Goal: Task Accomplishment & Management: Manage account settings

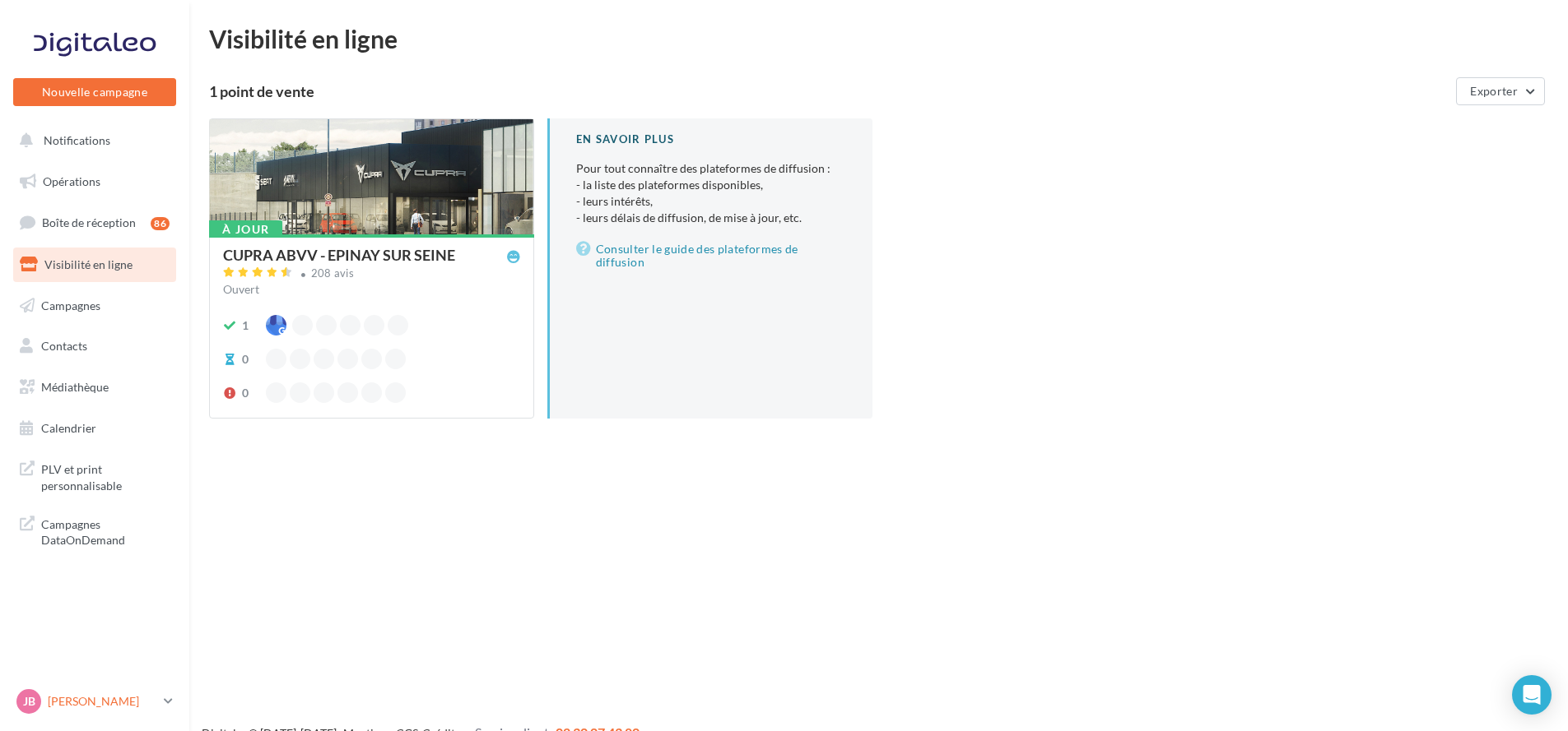
click at [101, 710] on p "[PERSON_NAME]" at bounding box center [102, 702] width 110 height 17
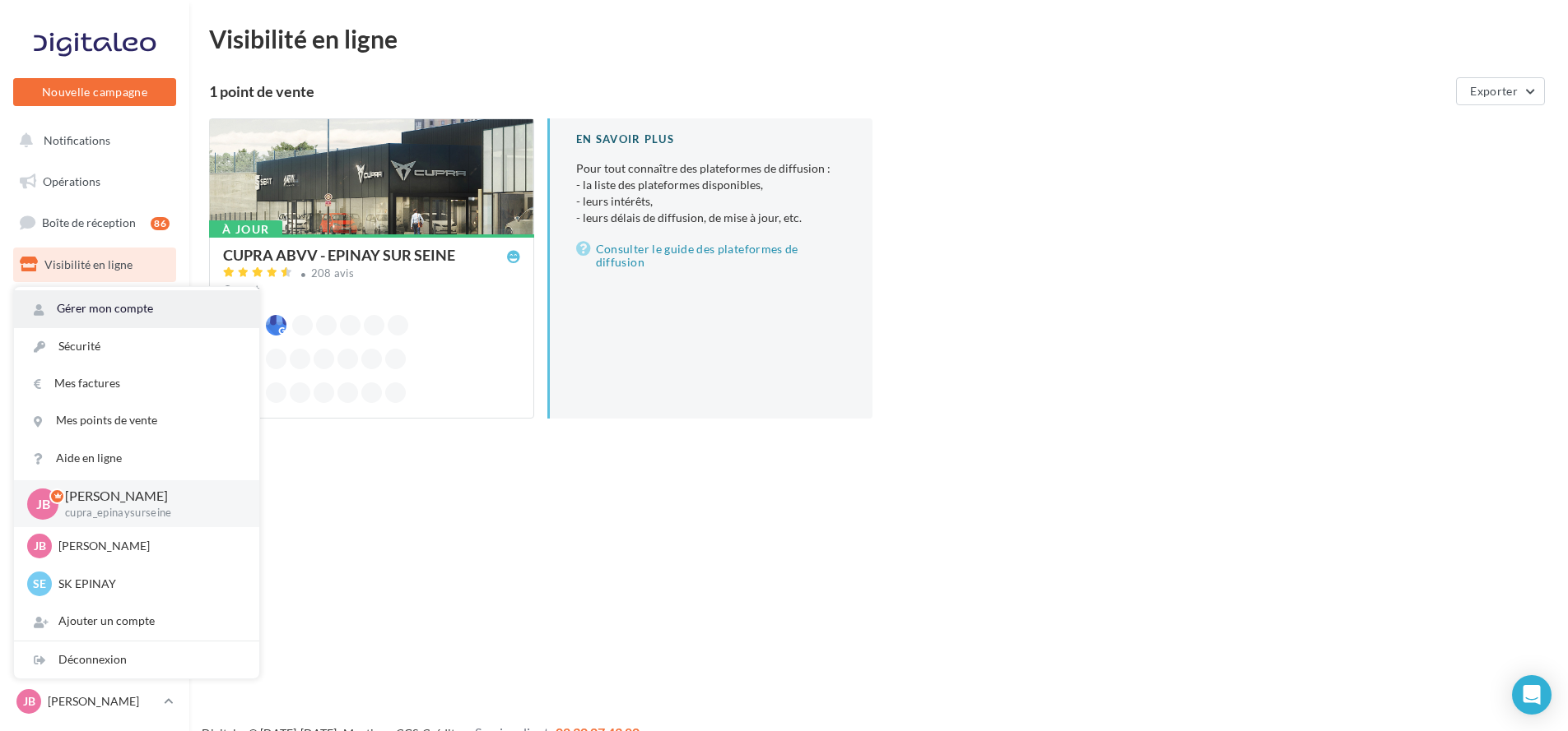
click at [149, 313] on link "Gérer mon compte" at bounding box center [137, 309] width 245 height 37
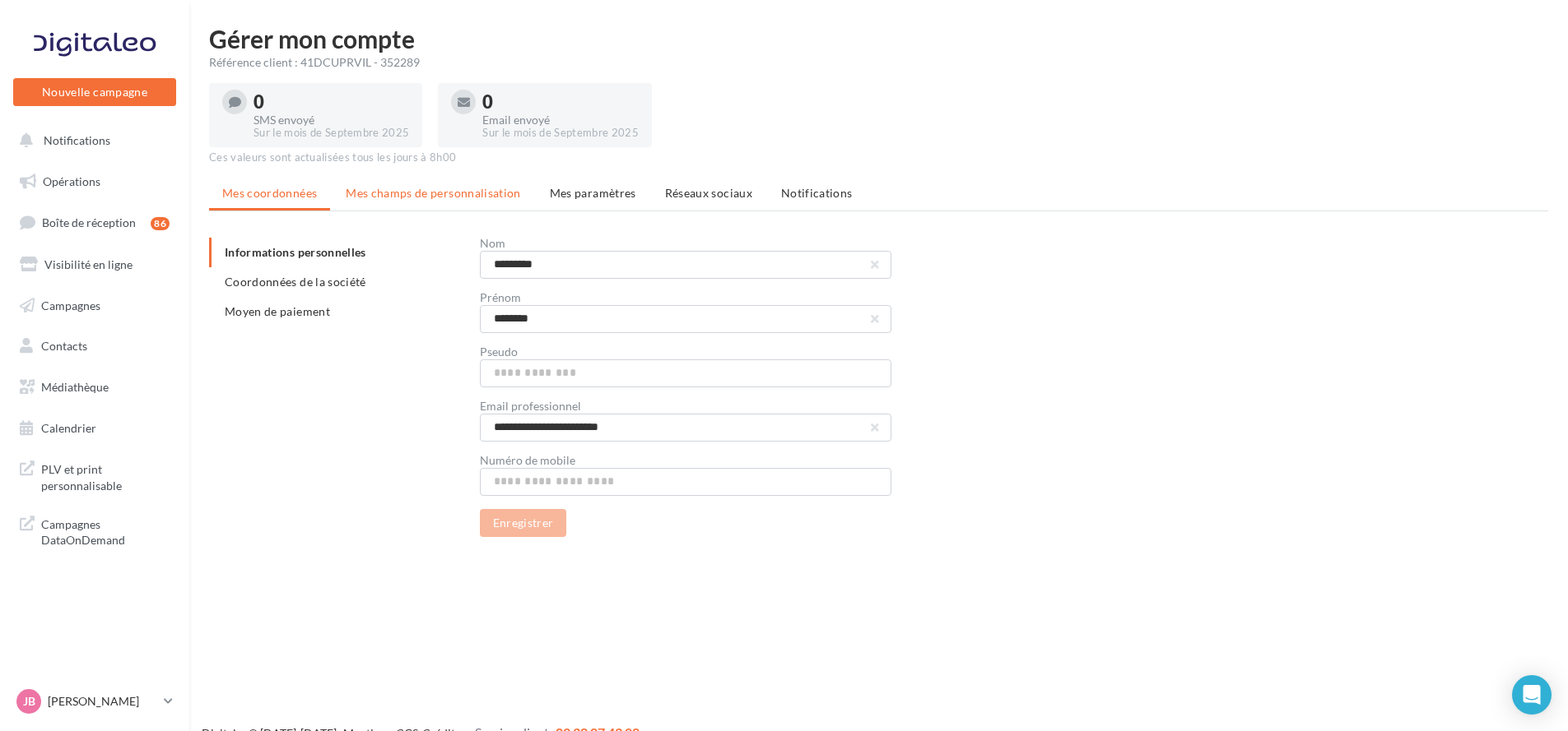
click at [410, 195] on span "Mes champs de personnalisation" at bounding box center [434, 193] width 175 height 14
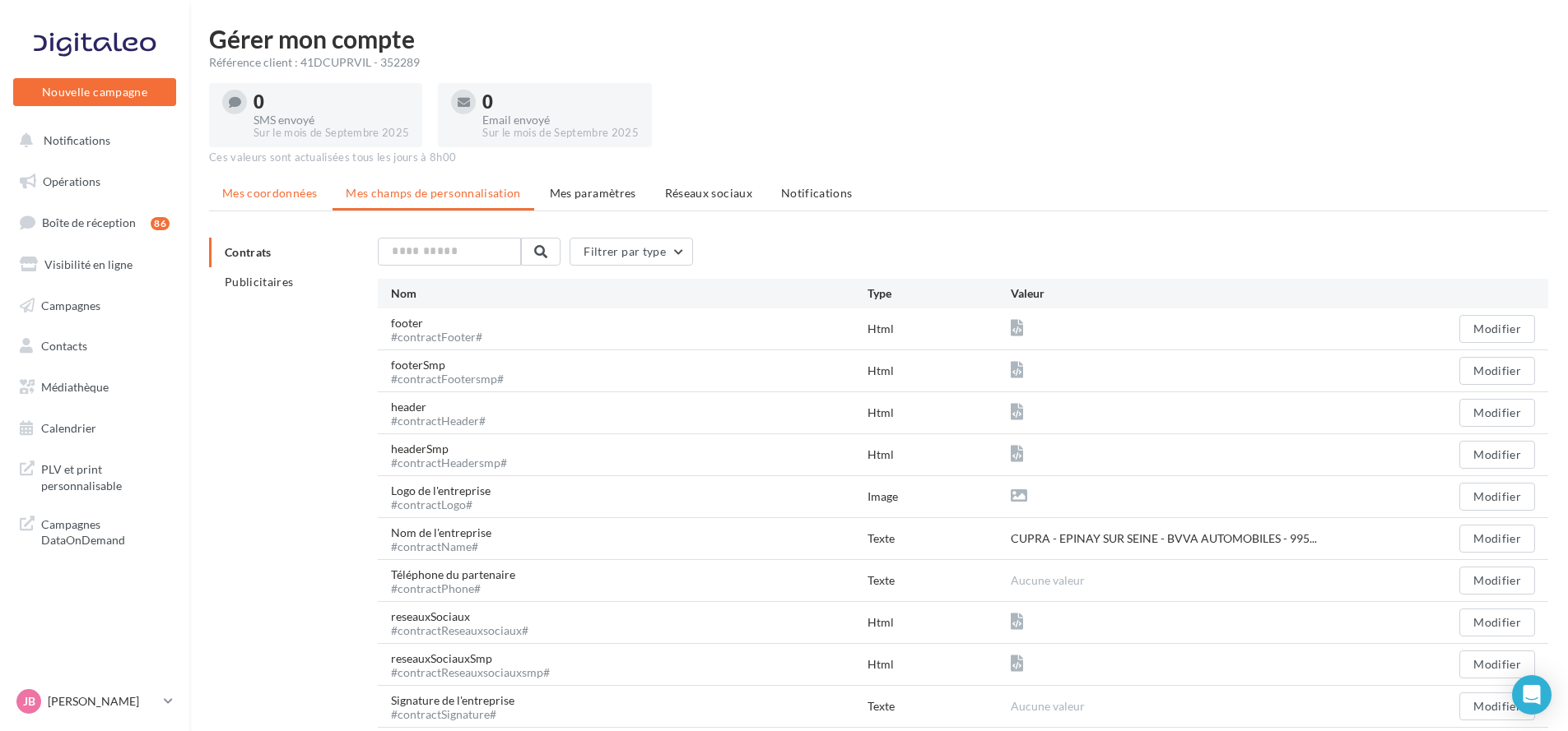
click at [279, 189] on span "Mes coordonnées" at bounding box center [269, 193] width 95 height 14
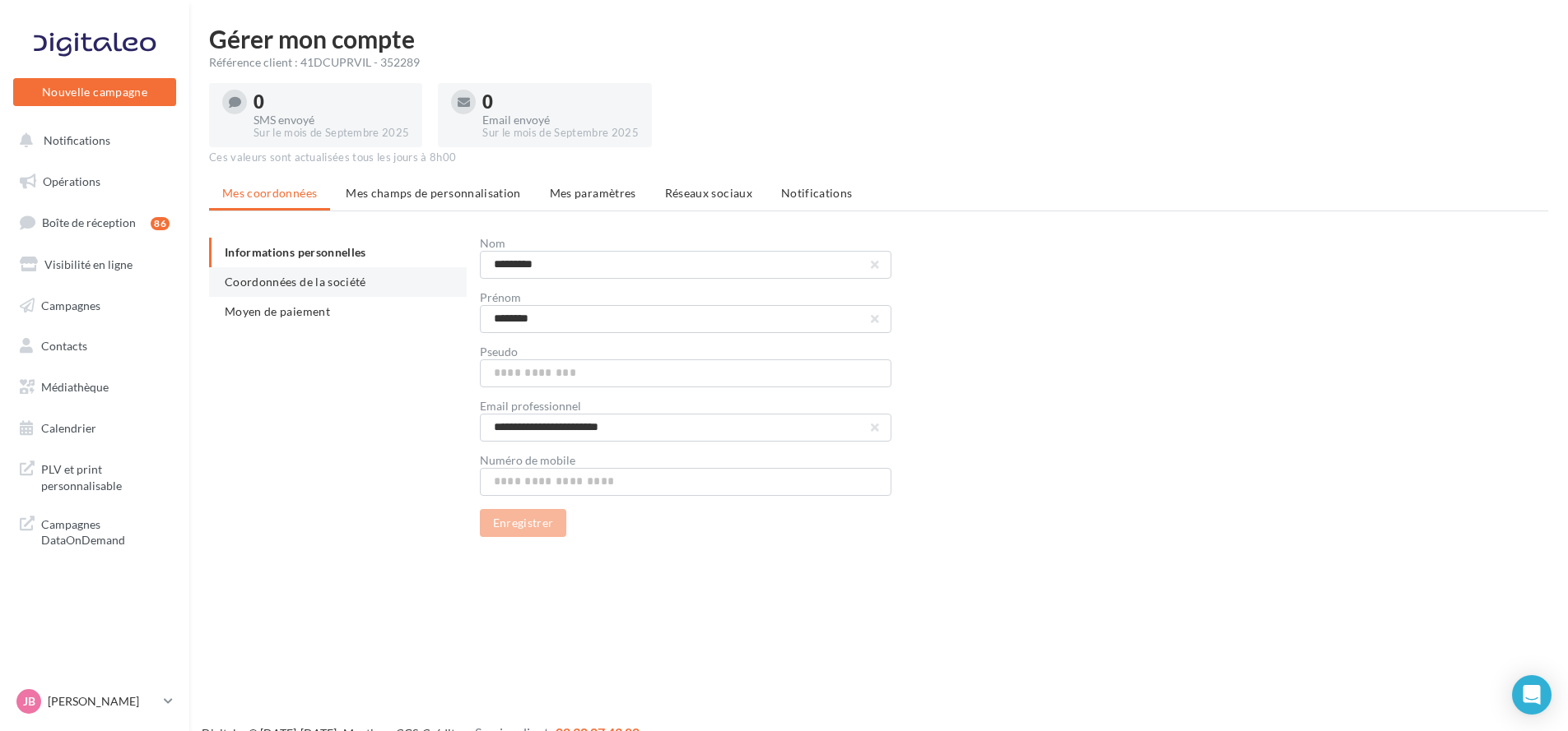
click at [291, 280] on span "Coordonnées de la société" at bounding box center [296, 281] width 142 height 14
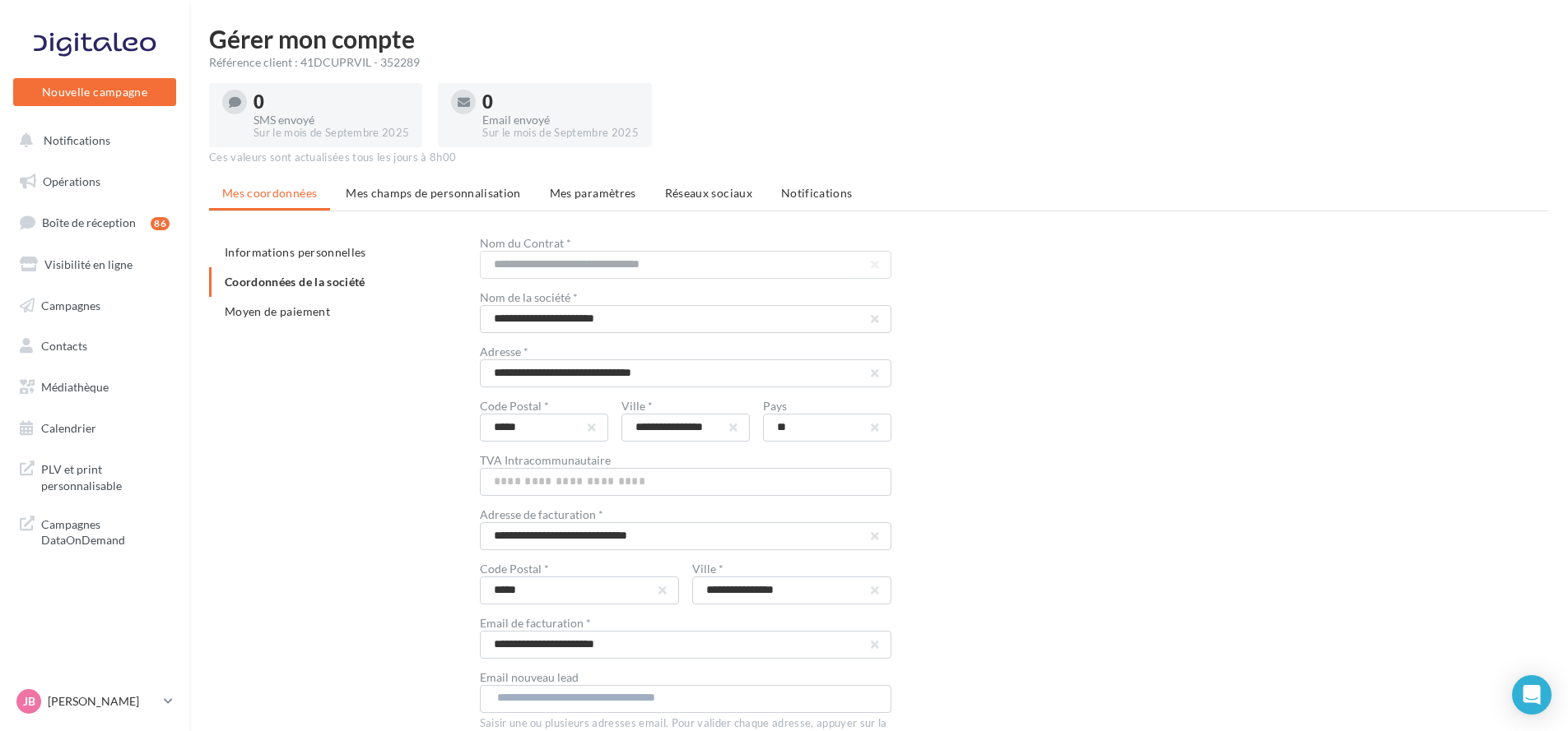
click at [331, 309] on li "Moyen de paiement" at bounding box center [338, 312] width 257 height 29
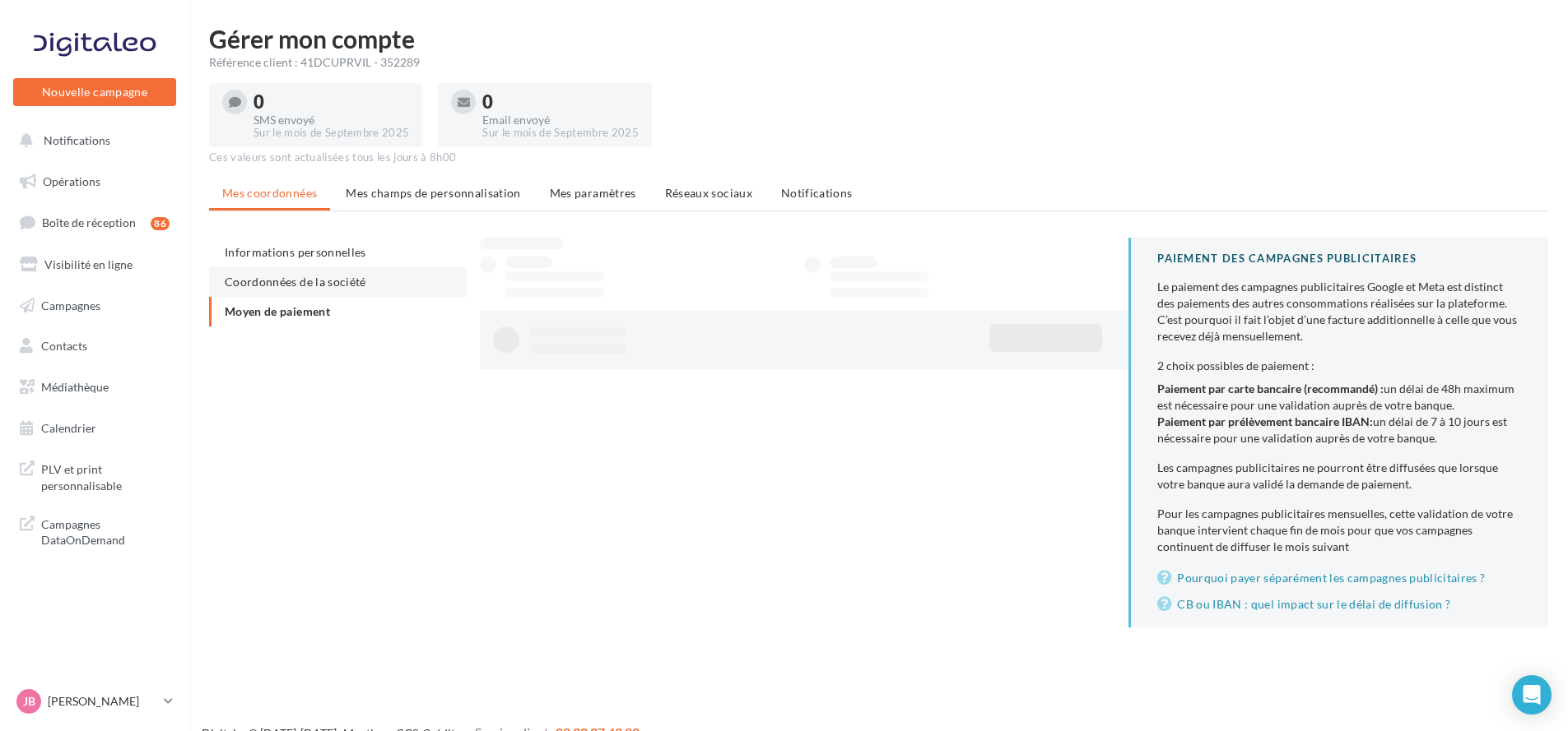
click at [336, 279] on span "Coordonnées de la société" at bounding box center [296, 281] width 142 height 14
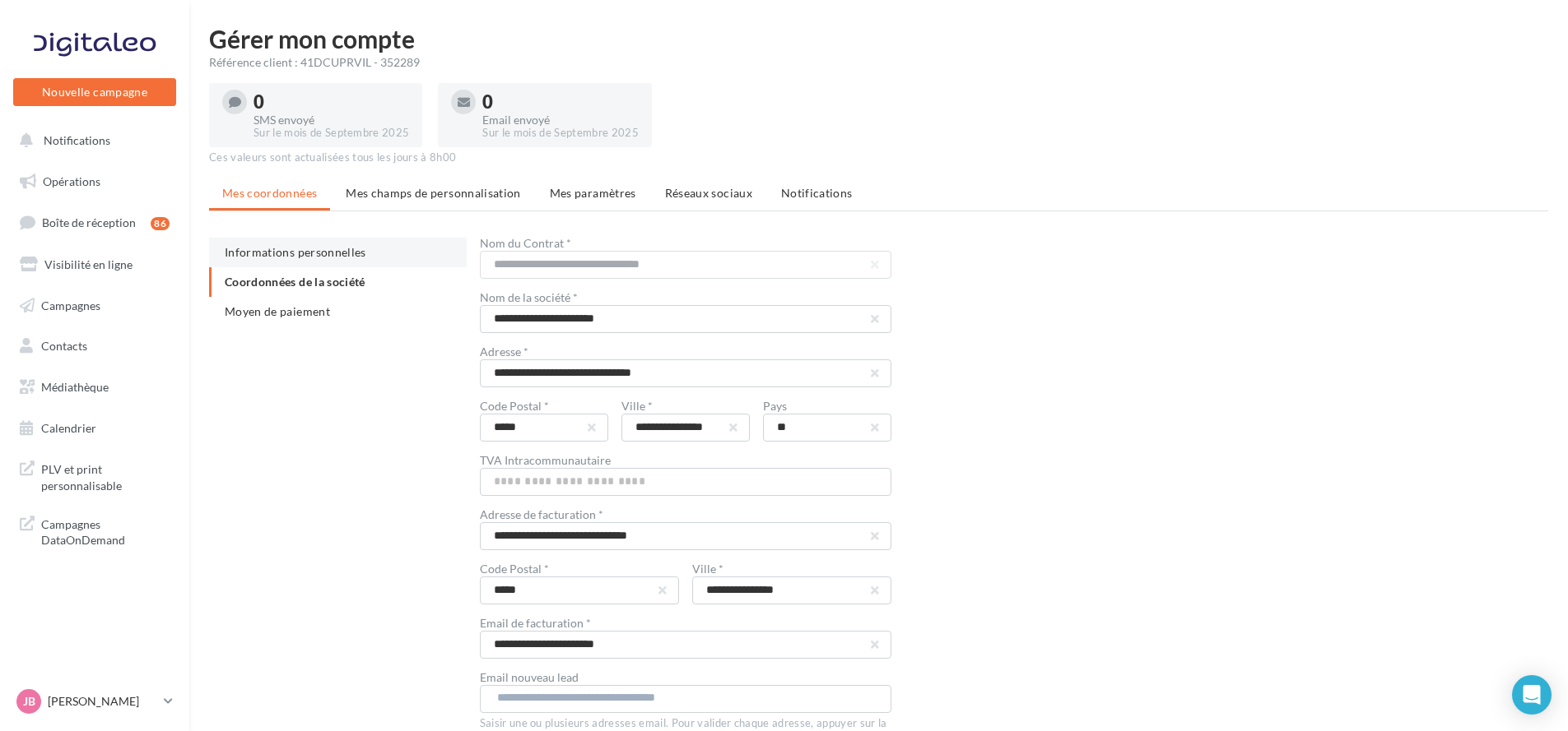
click at [339, 251] on span "Informations personnelles" at bounding box center [296, 252] width 142 height 14
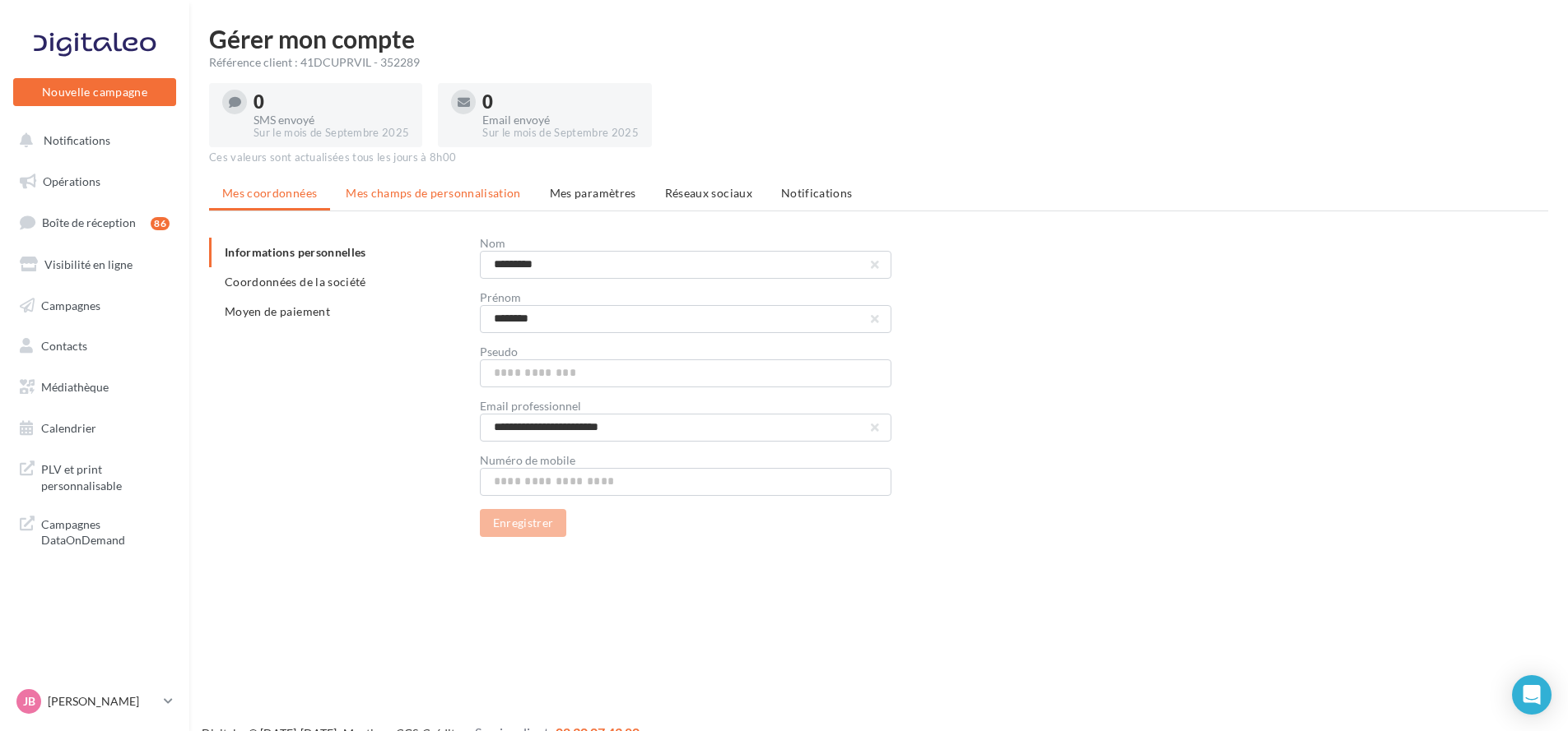
click at [417, 180] on li "Mes champs de personnalisation" at bounding box center [434, 194] width 202 height 29
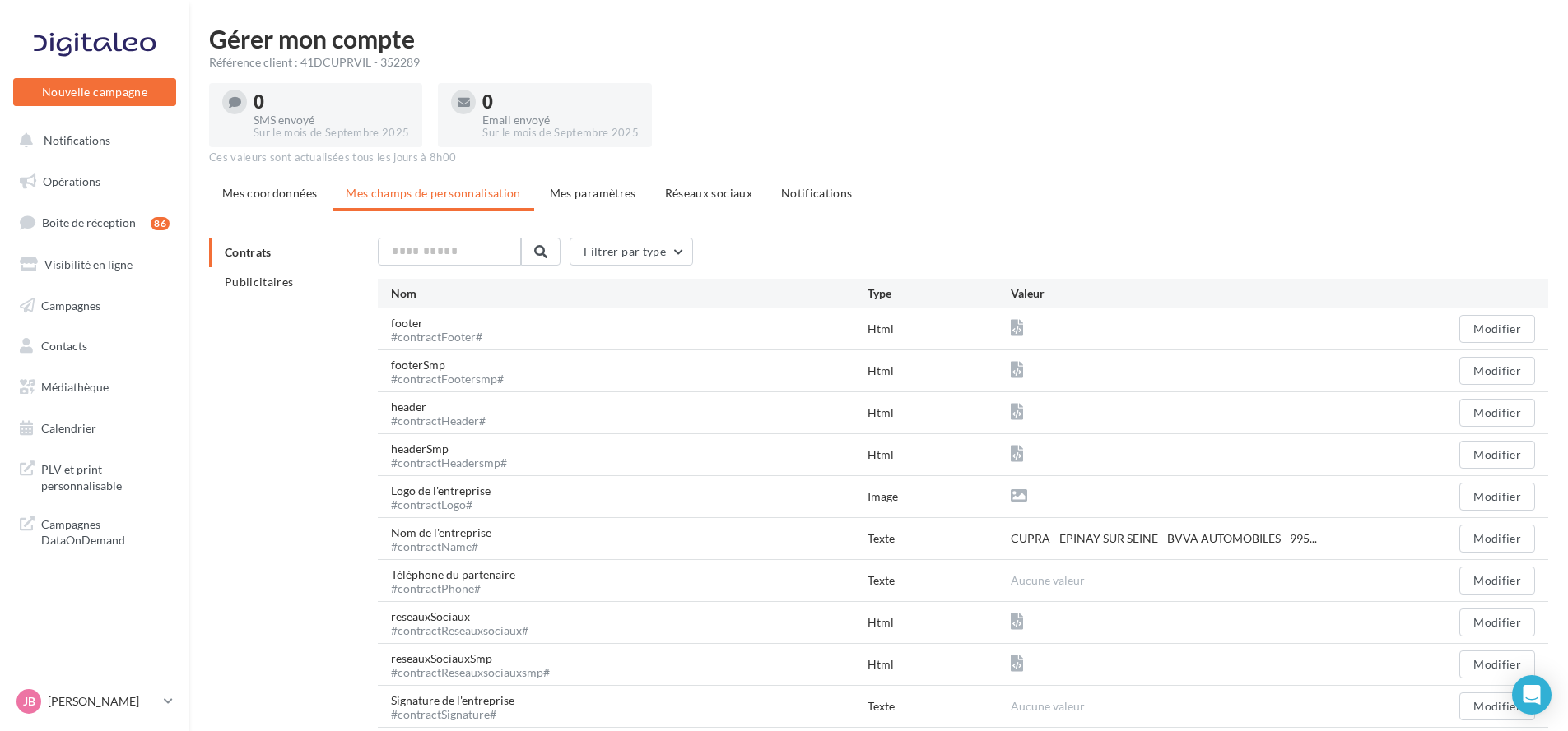
click at [580, 200] on li "Mes paramètres" at bounding box center [593, 194] width 113 height 29
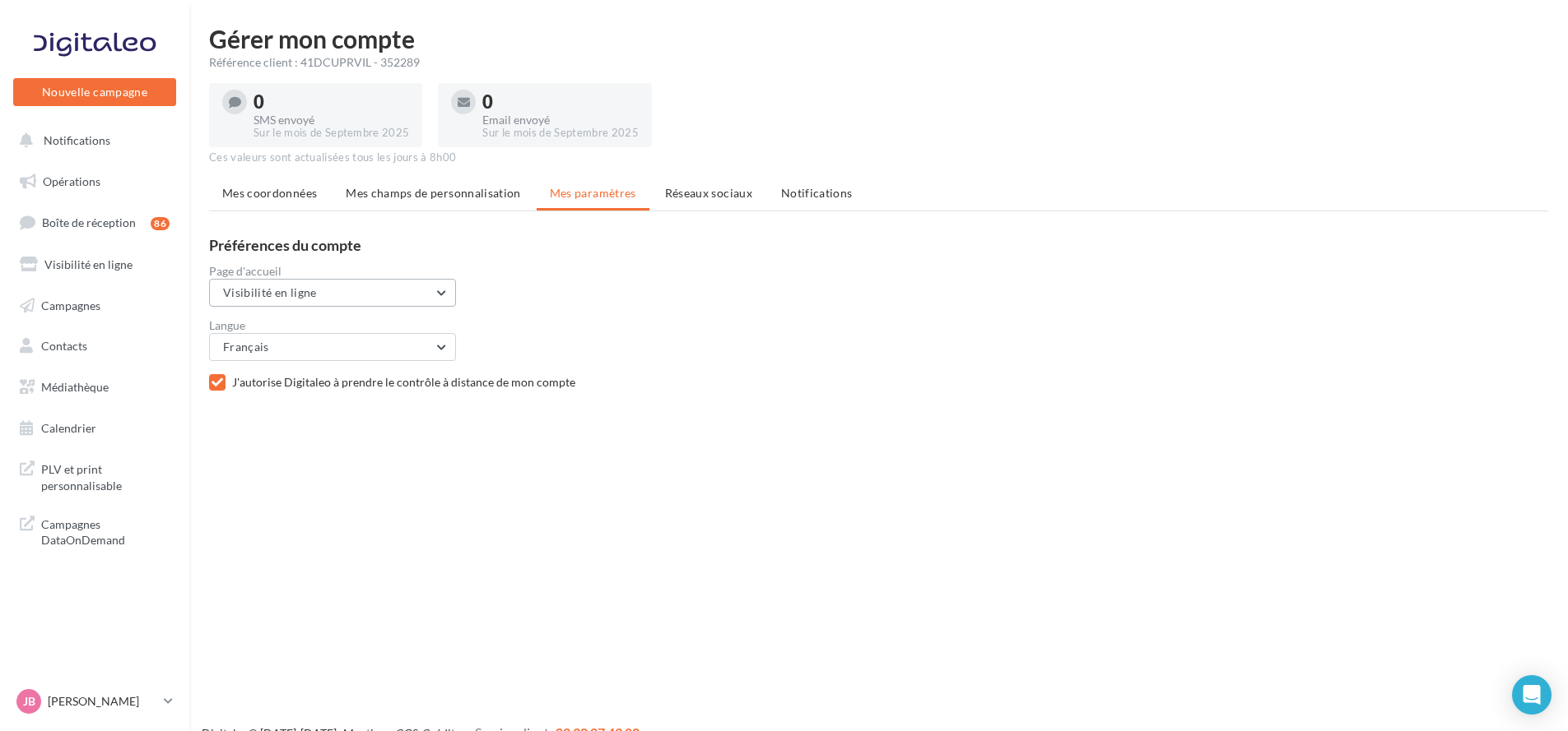
click at [428, 283] on button "Visibilité en ligne" at bounding box center [333, 293] width 247 height 28
click at [427, 283] on button "Visibilité en ligne" at bounding box center [333, 293] width 247 height 28
click at [736, 201] on li "Réseaux sociaux" at bounding box center [708, 194] width 113 height 29
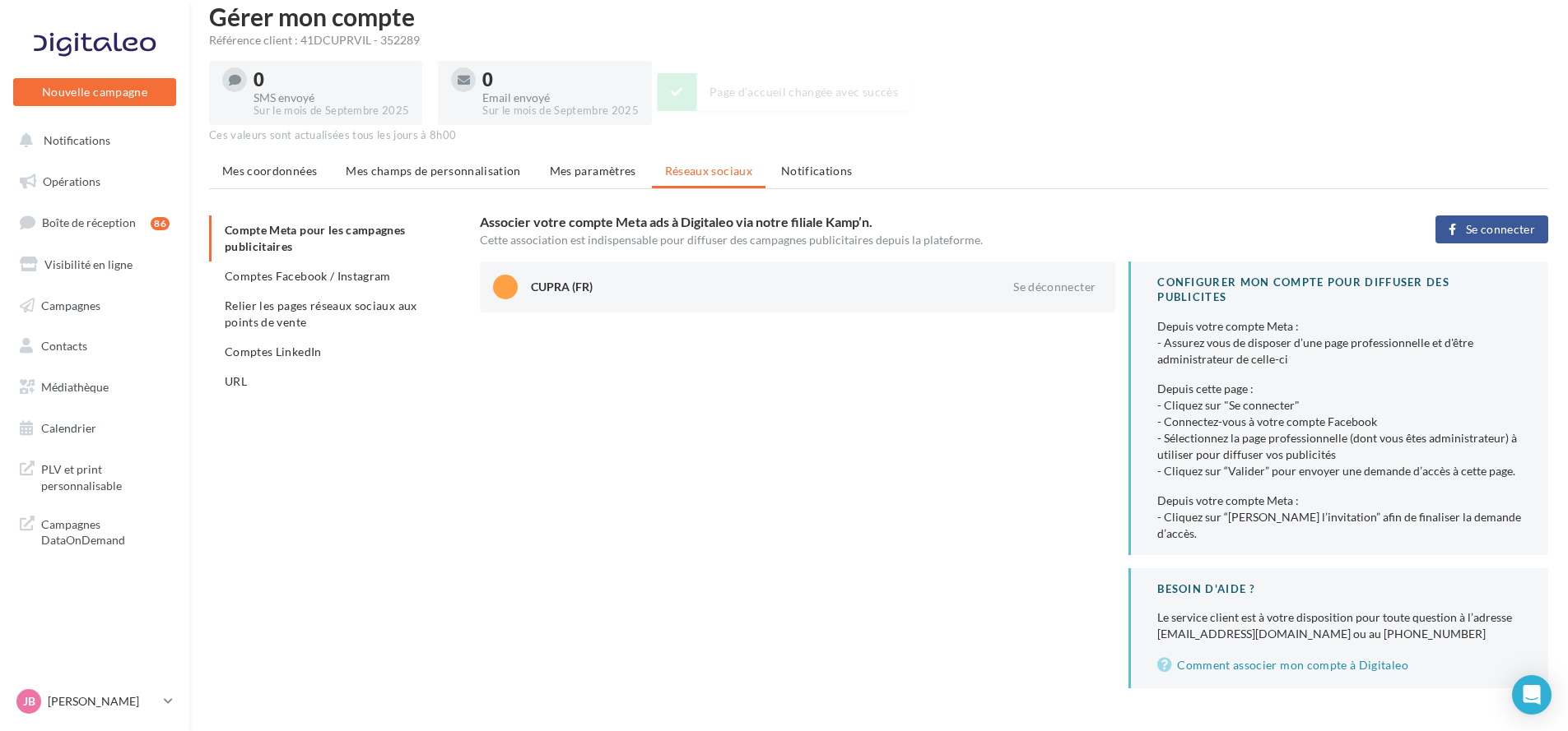
scroll to position [33, 0]
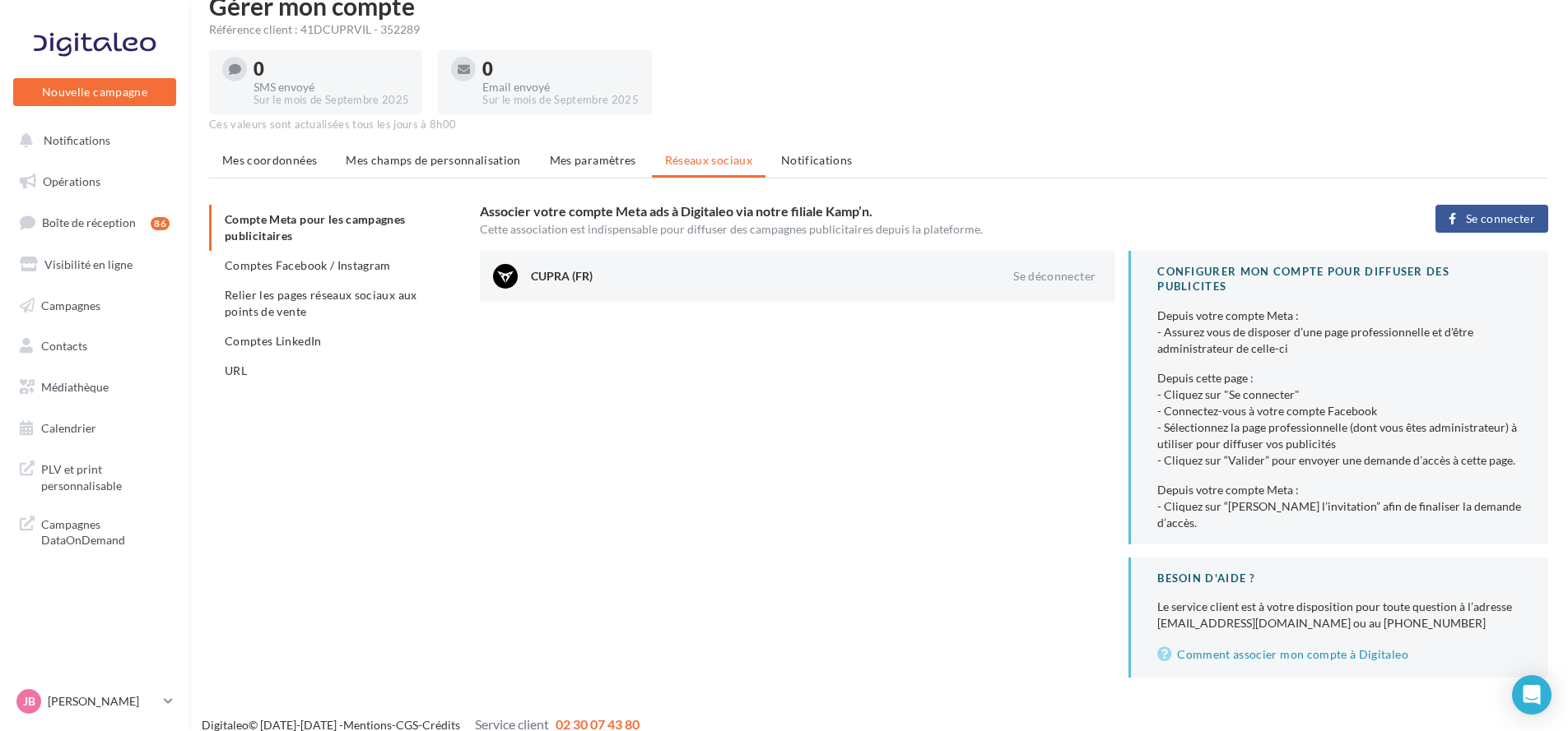
click at [1478, 219] on span "Se connecter" at bounding box center [1501, 218] width 69 height 13
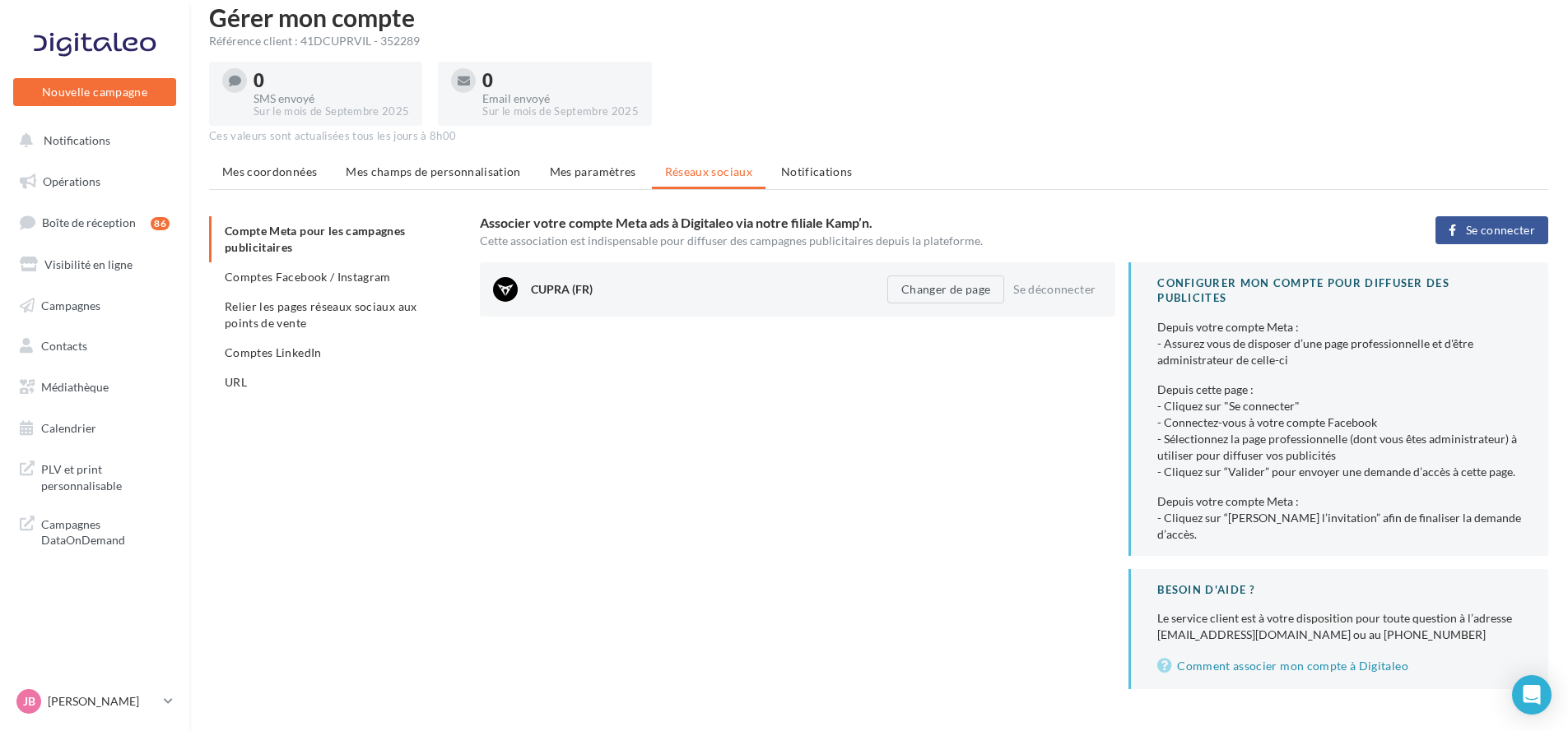
scroll to position [33, 0]
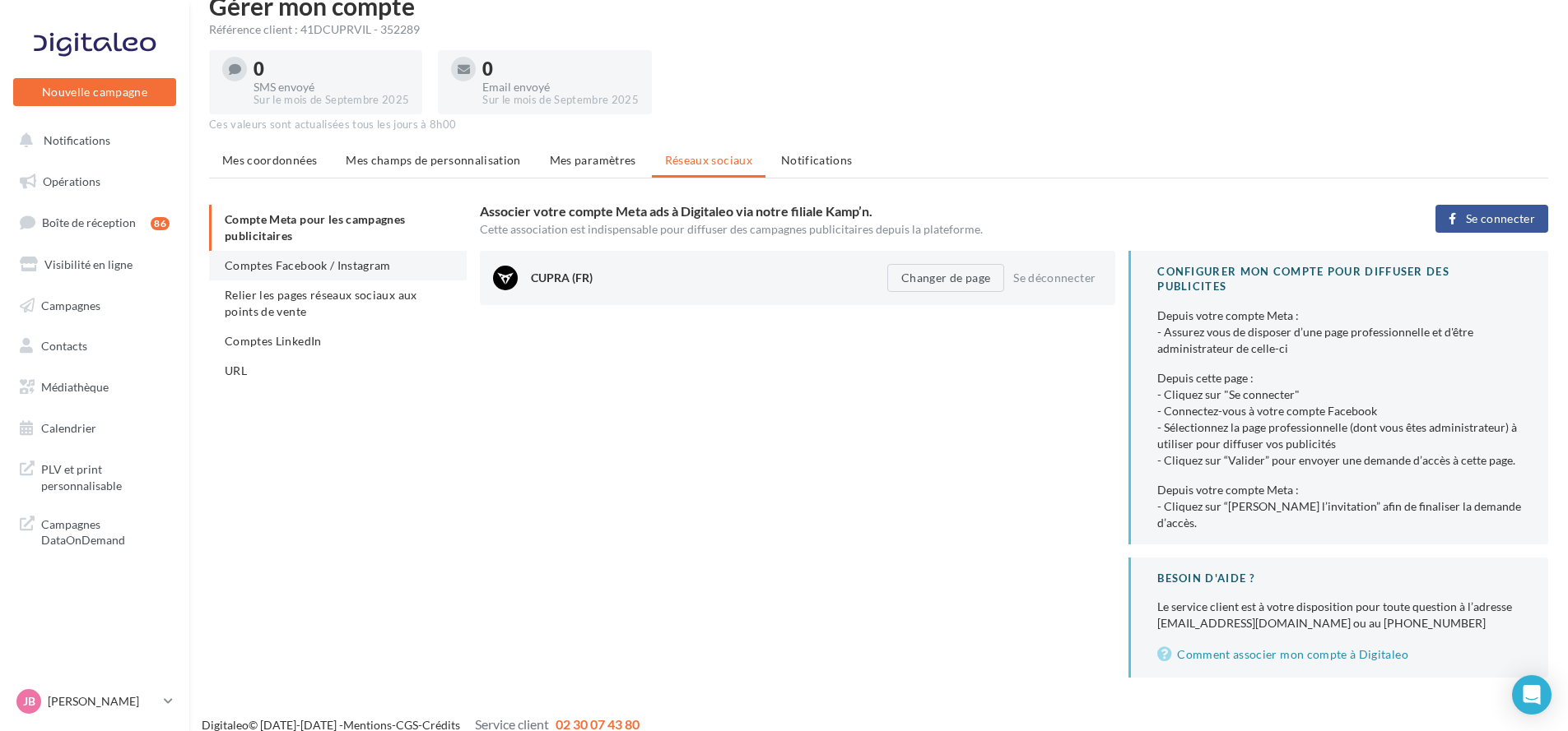
click at [386, 266] on span "Comptes Facebook / Instagram" at bounding box center [308, 265] width 166 height 14
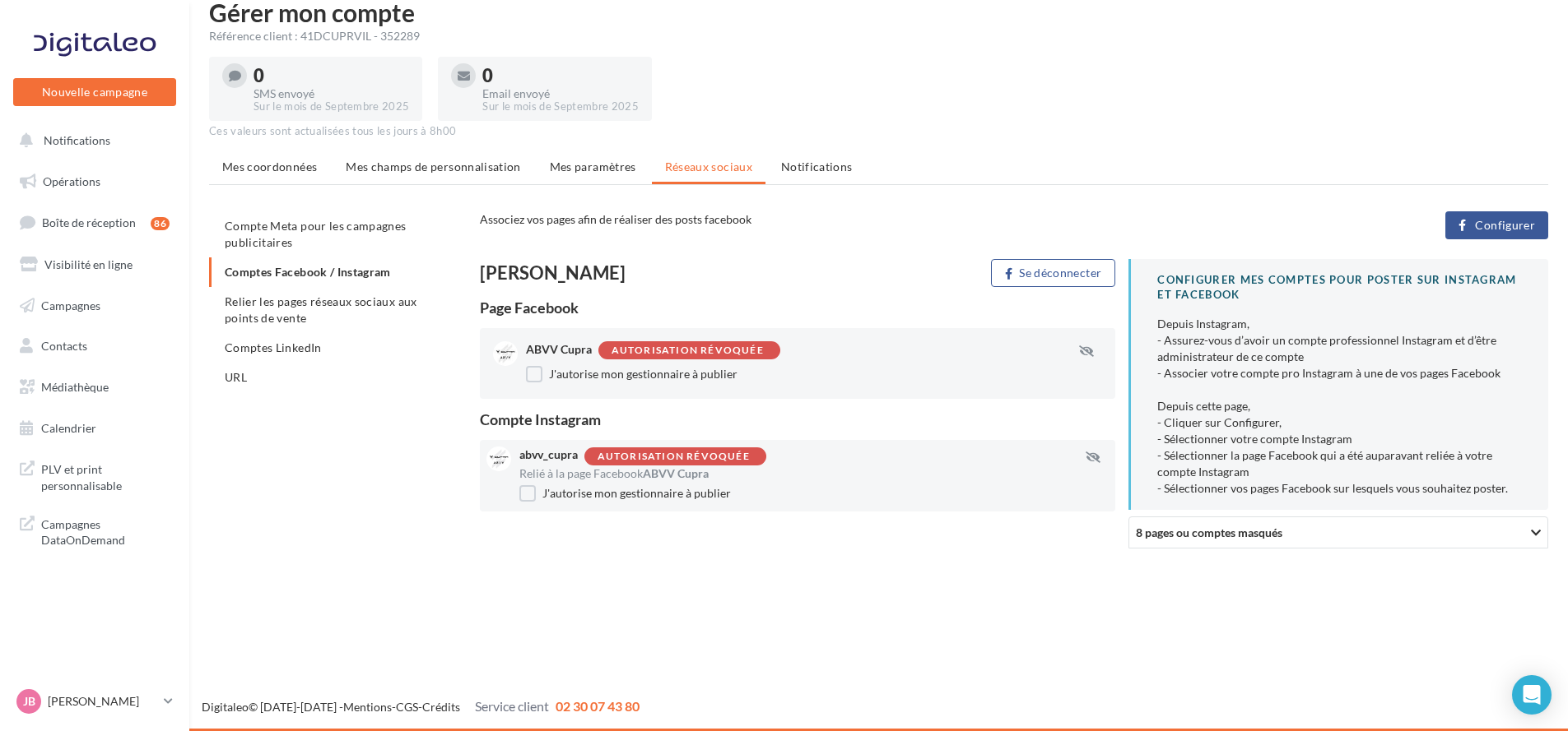
drag, startPoint x: 1485, startPoint y: 218, endPoint x: 1290, endPoint y: 402, distance: 268.1
click at [1303, 386] on div "Associez vos pages afin de réaliser des posts facebook Configurer [PERSON_NAME]…" at bounding box center [1014, 386] width 1068 height 351
click at [1290, 538] on div "8 pages ou comptes masqués" at bounding box center [1276, 533] width 279 height 18
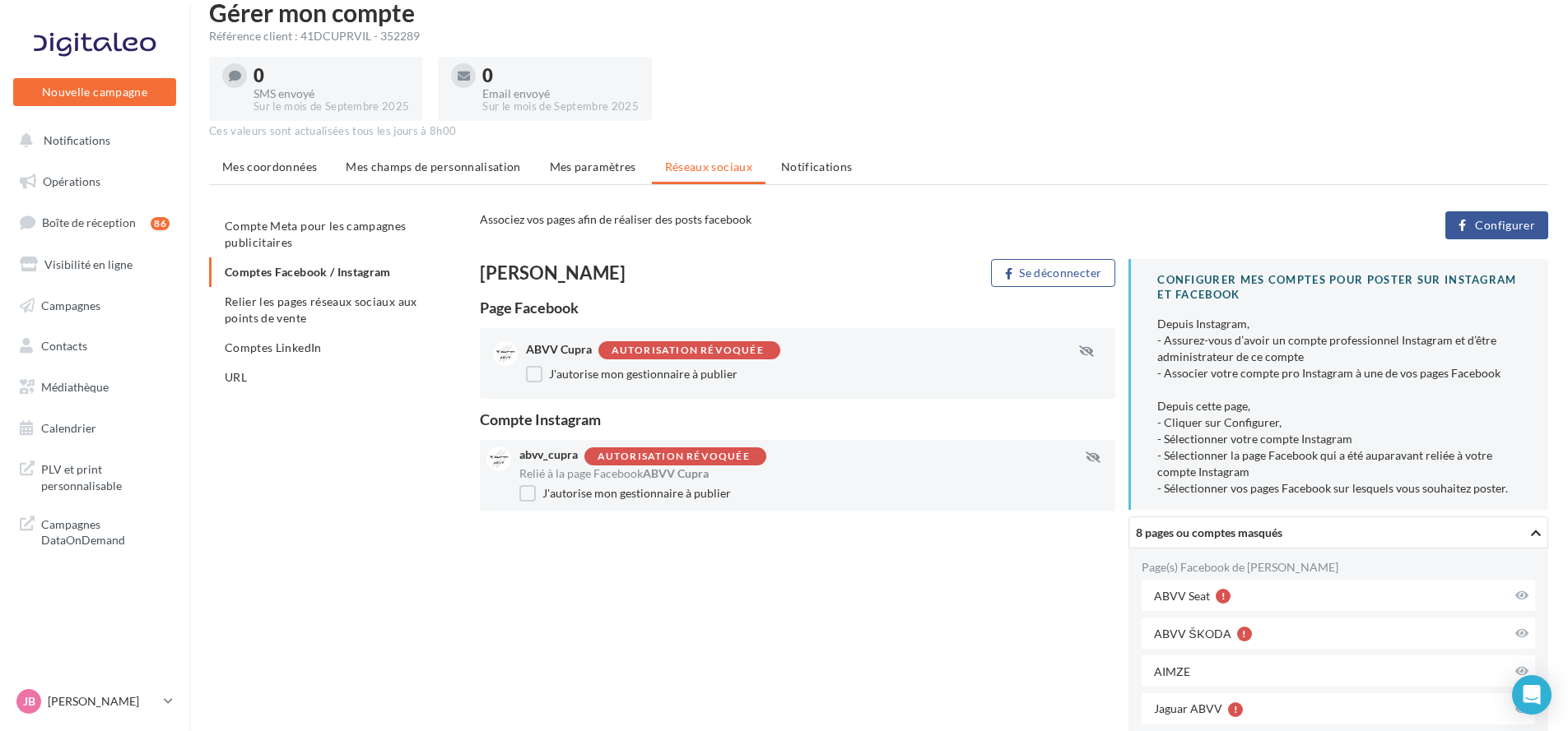
click at [733, 346] on div "Autorisation révoquée" at bounding box center [687, 351] width 152 height 11
click at [295, 296] on span "Relier les pages réseaux sociaux aux points de vente" at bounding box center [321, 310] width 193 height 30
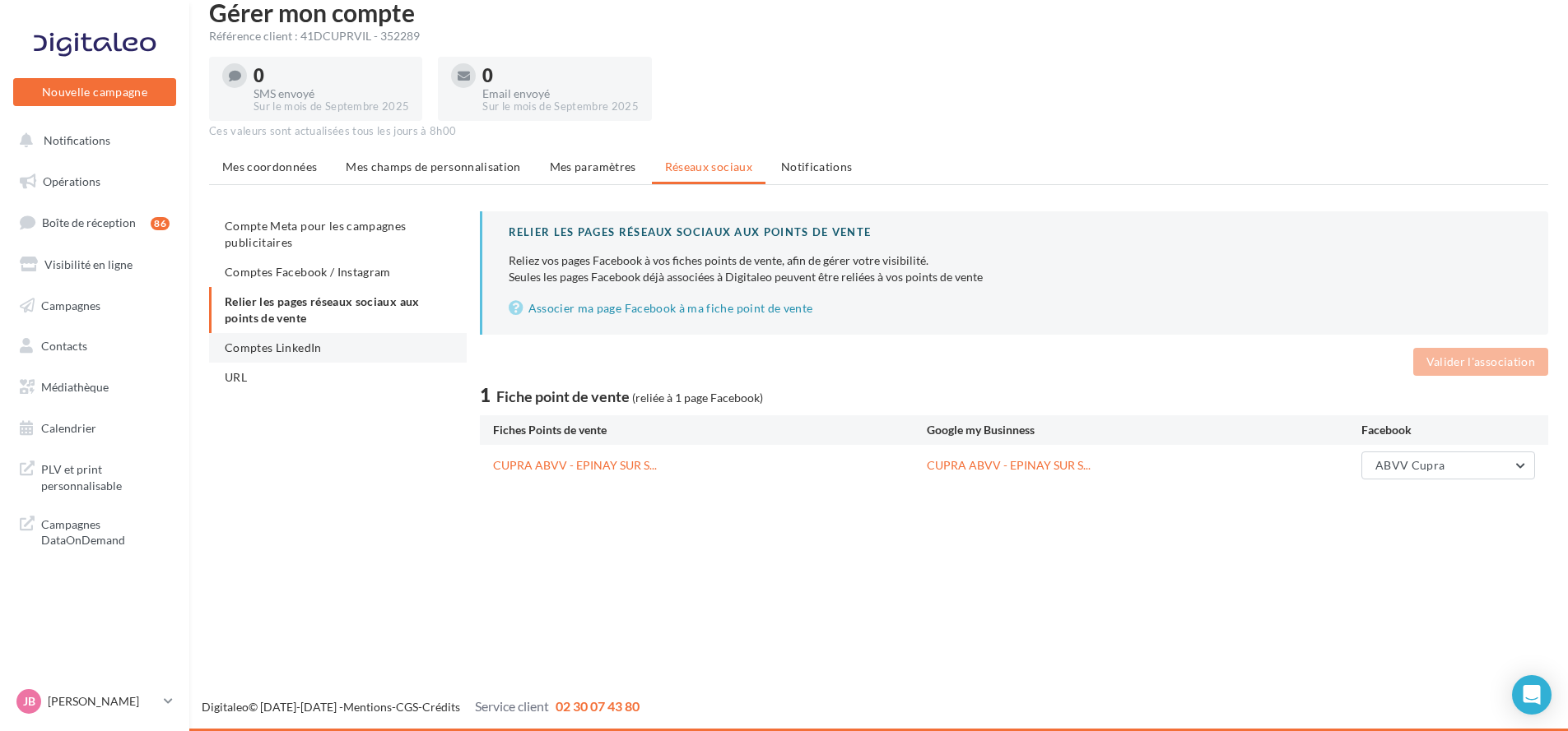
click at [304, 347] on span "Comptes LinkedIn" at bounding box center [273, 347] width 97 height 14
